Goal: Transaction & Acquisition: Purchase product/service

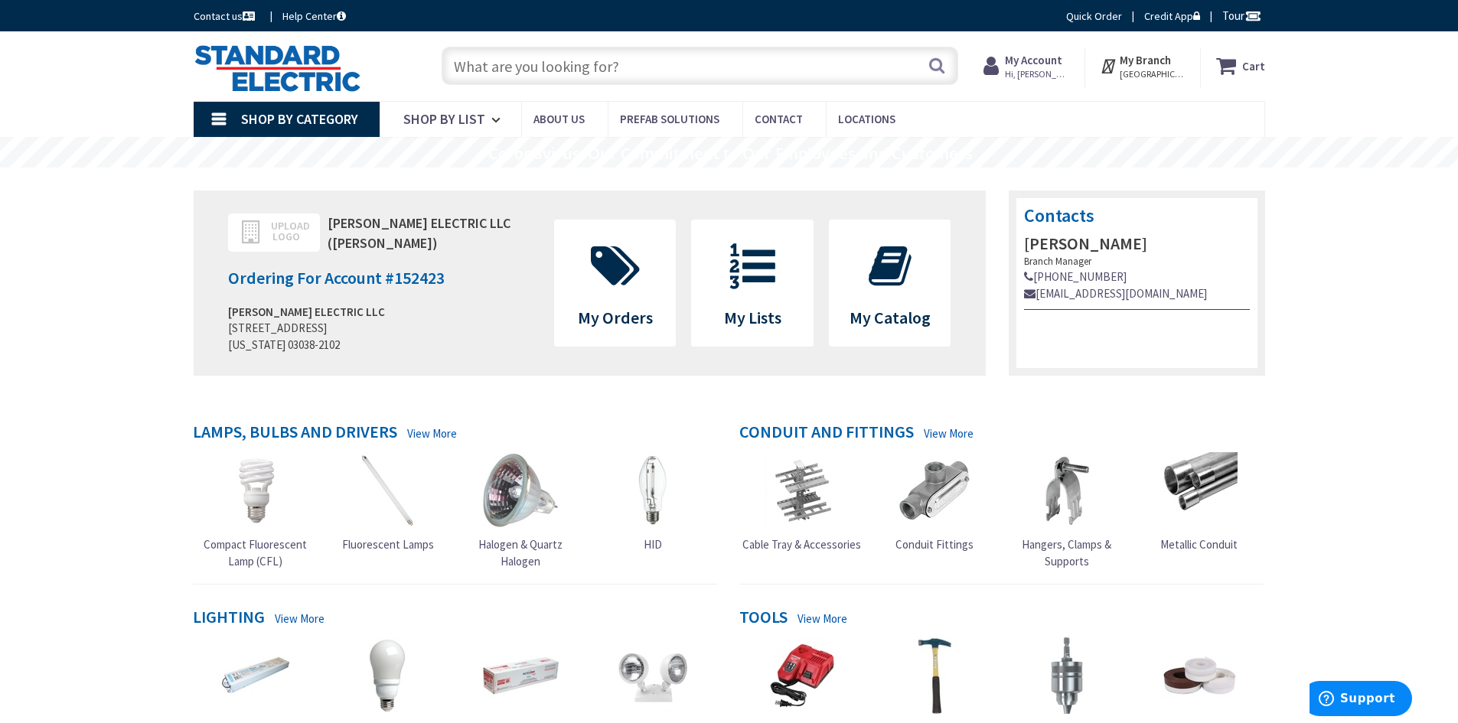
click at [574, 60] on input "text" at bounding box center [700, 66] width 517 height 38
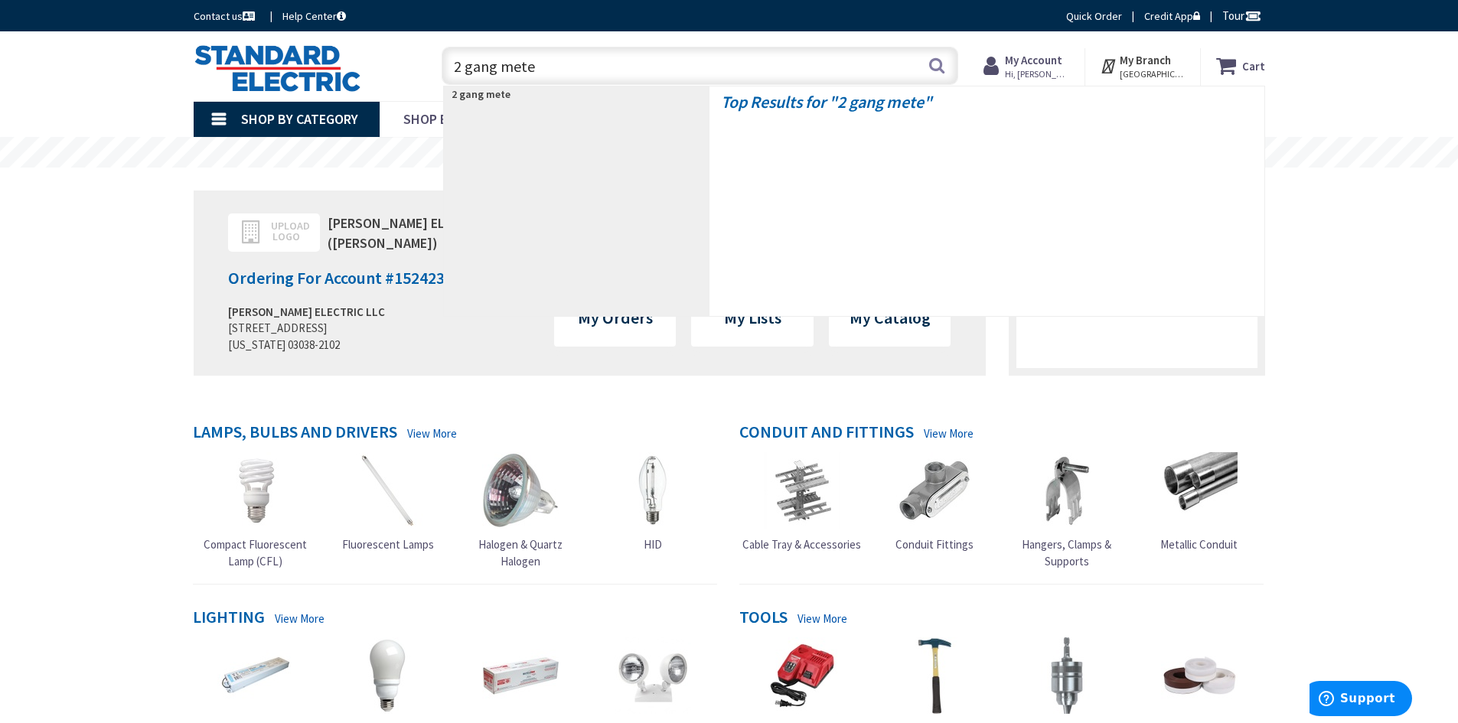
type input "2 gang meter"
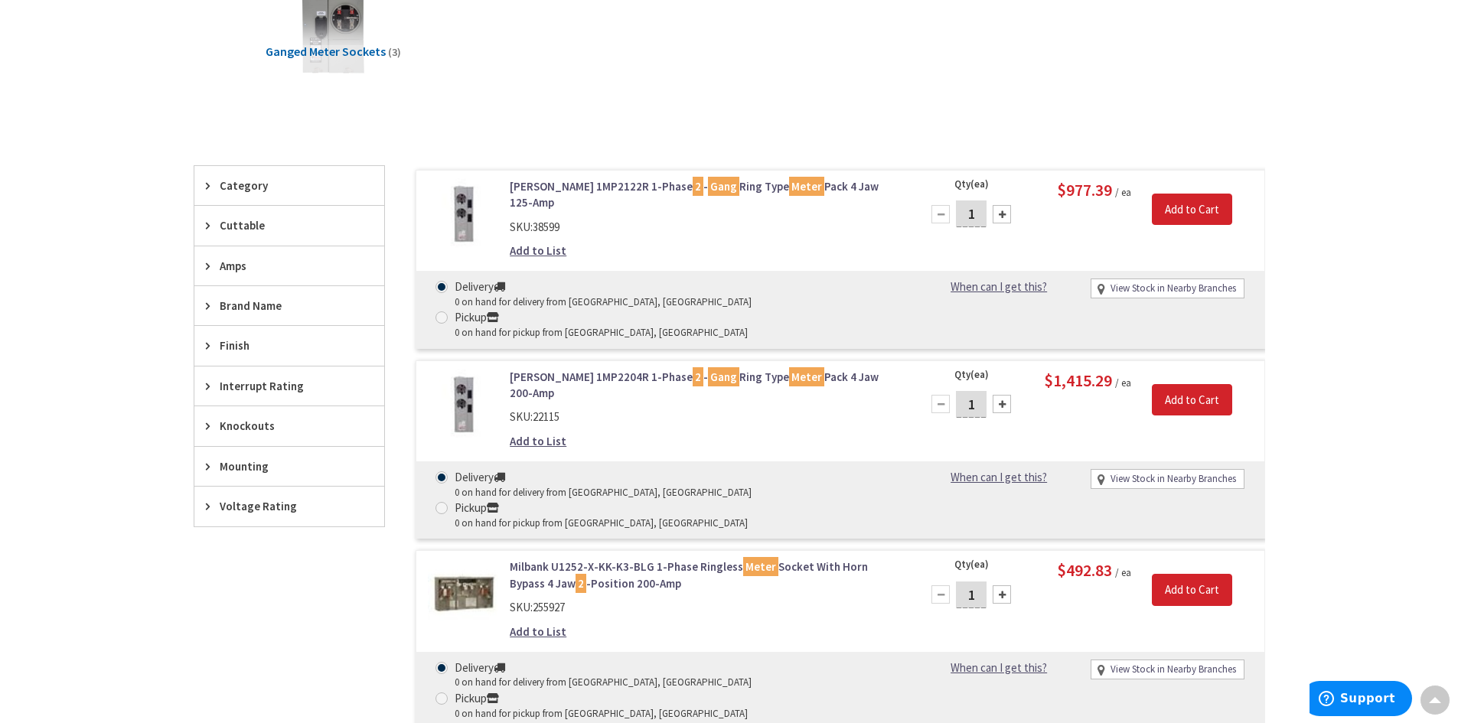
scroll to position [306, 0]
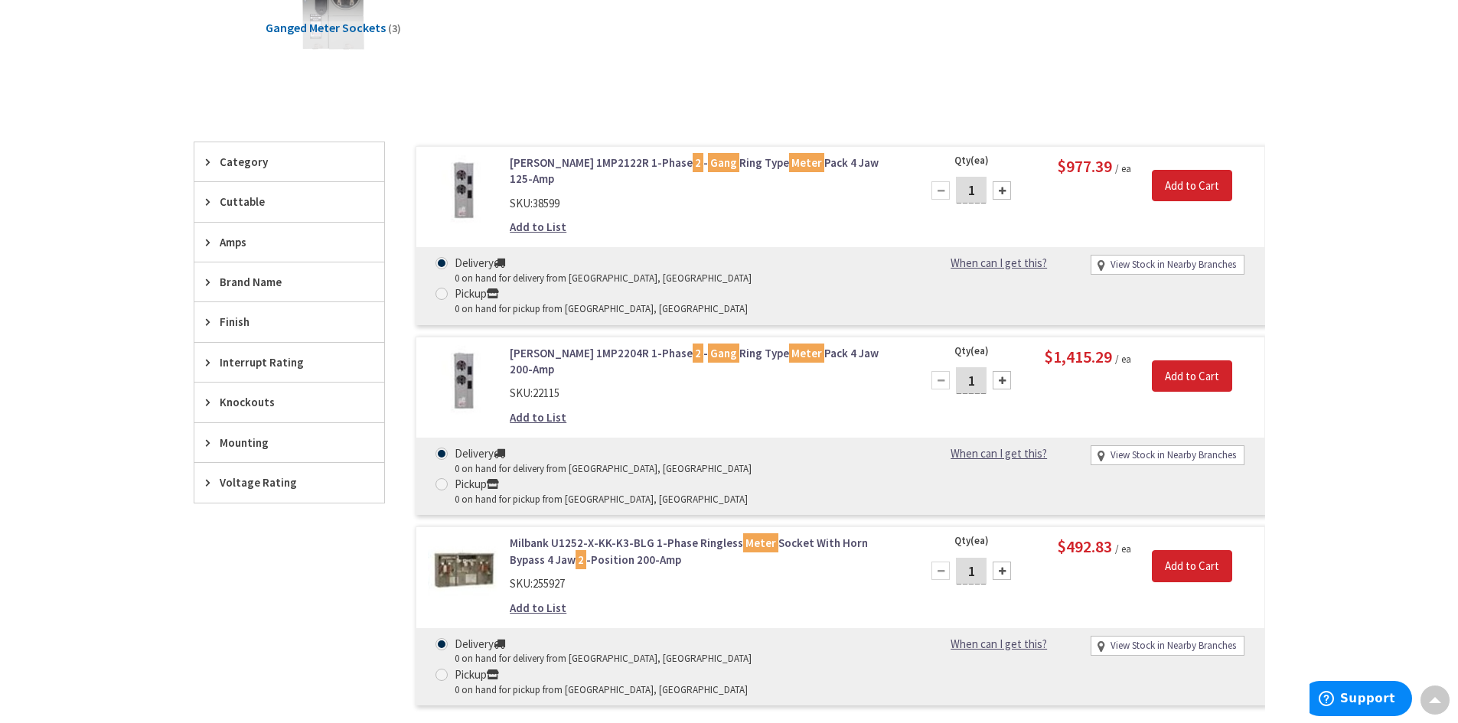
click at [709, 535] on link "Milbank U1252-X-KK-K3-BLG 1-Phase Ringless Meter Socket With Horn Bypass 4 Jaw …" at bounding box center [705, 551] width 390 height 33
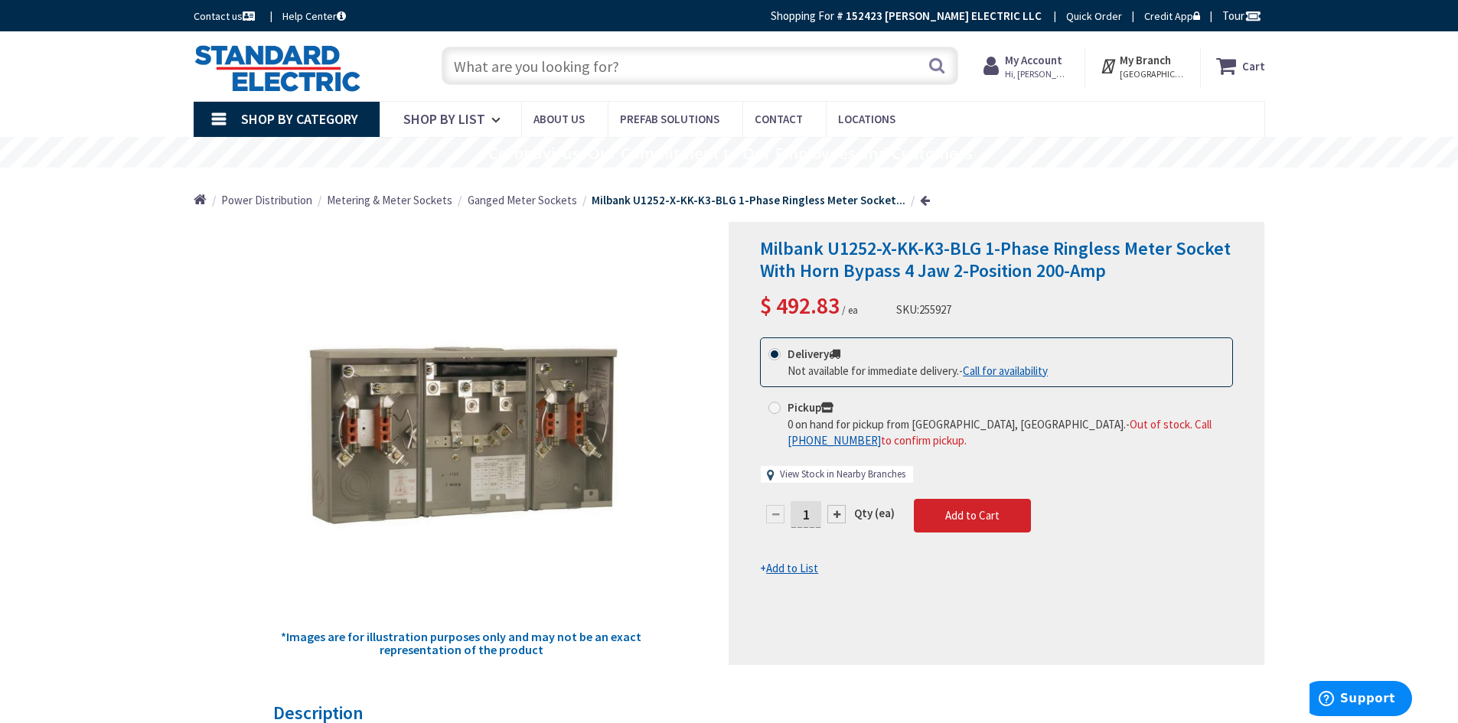
click at [856, 478] on link "View Stock in Nearby Branches" at bounding box center [843, 475] width 126 height 15
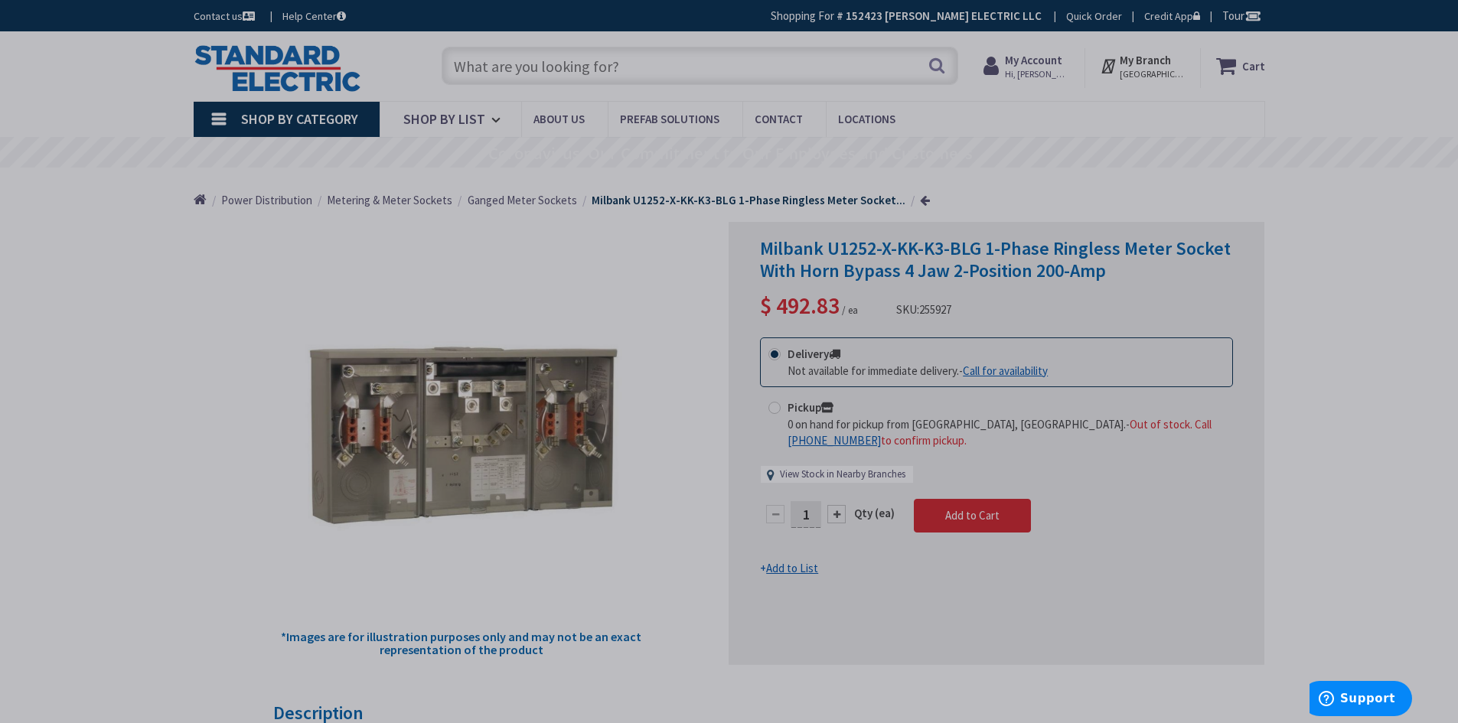
select select "data-availability"
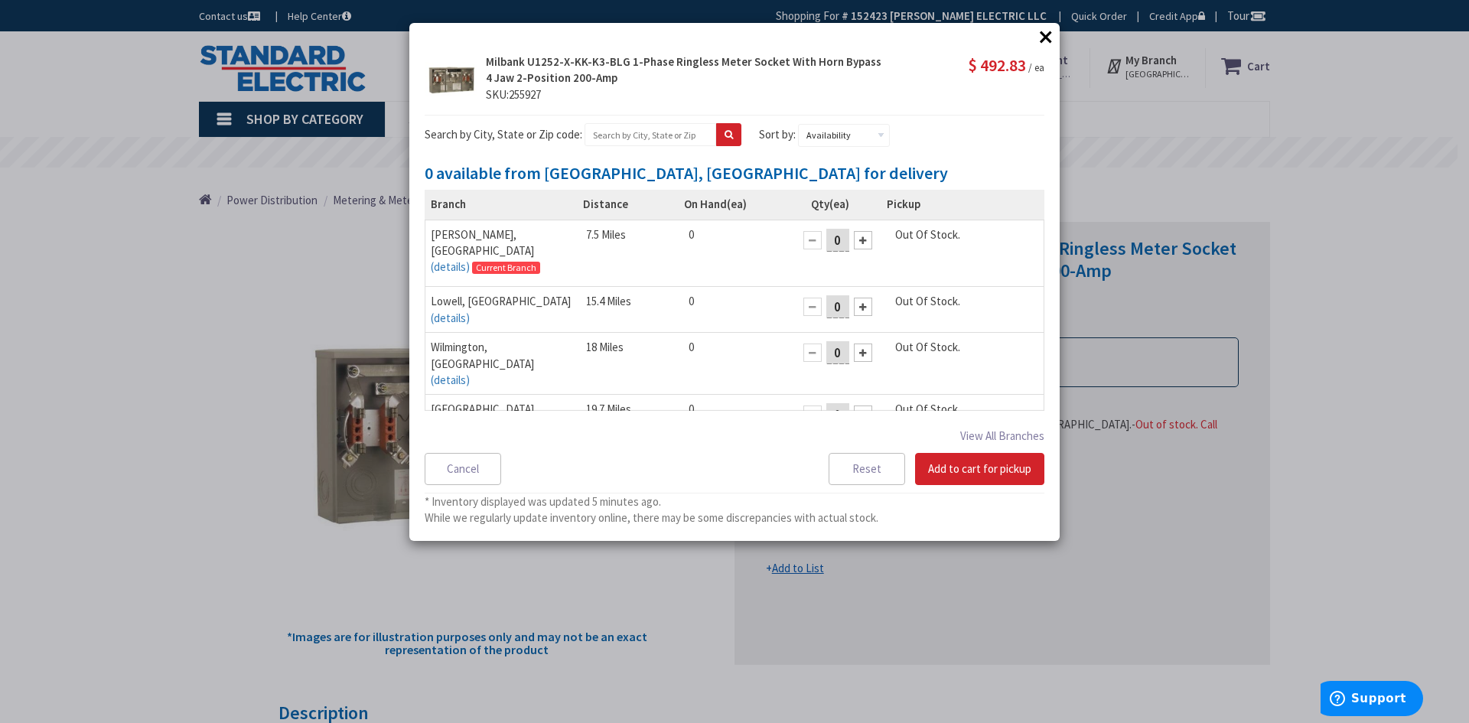
click at [1048, 31] on button "×" at bounding box center [1046, 36] width 23 height 23
